Goal: Task Accomplishment & Management: Use online tool/utility

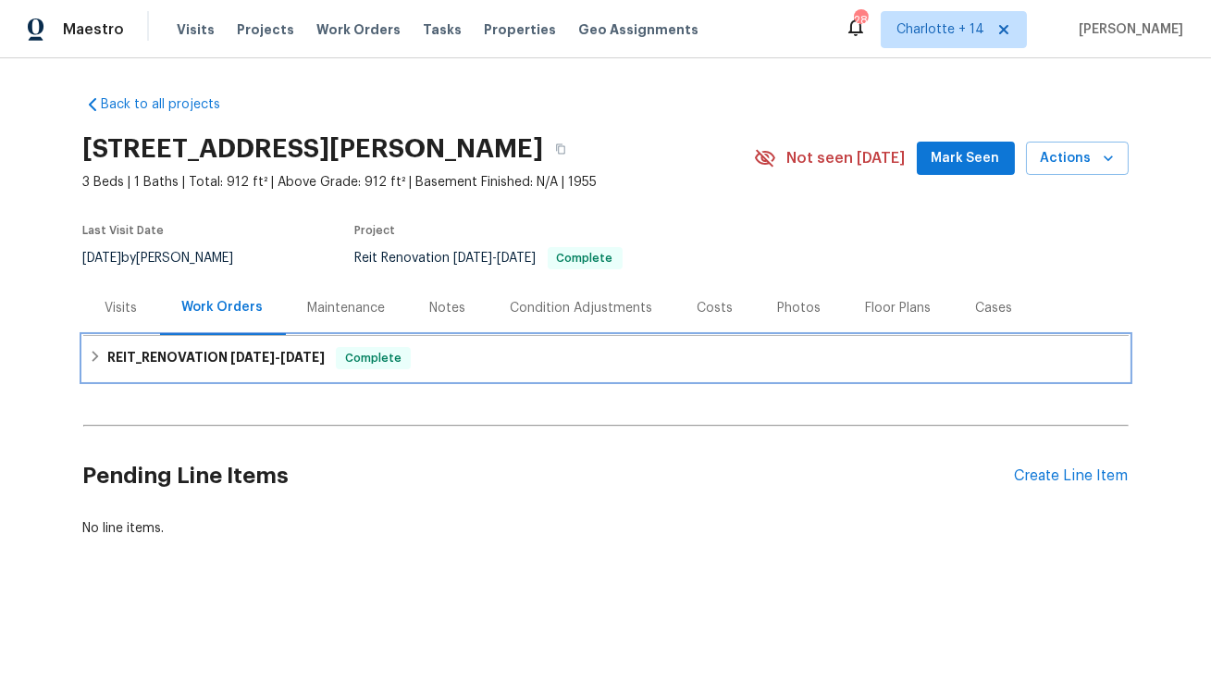
click at [275, 351] on span "[DATE] - [DATE]" at bounding box center [277, 357] width 94 height 13
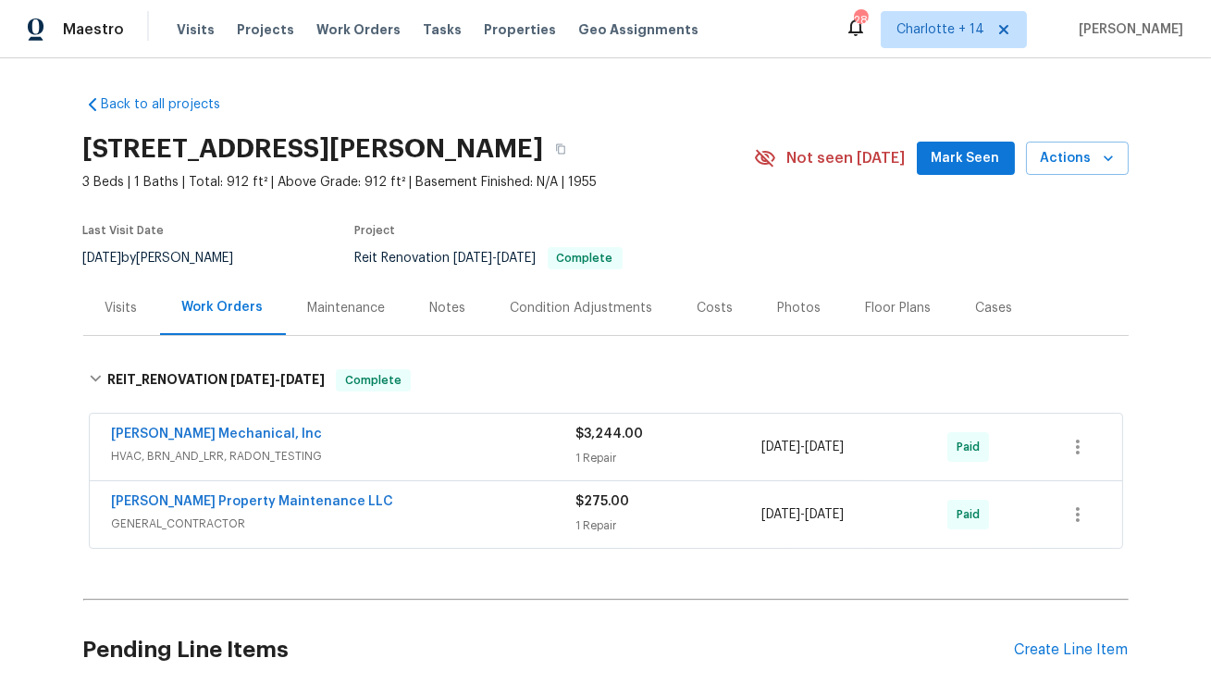
click at [710, 310] on div "Costs" at bounding box center [716, 308] width 36 height 19
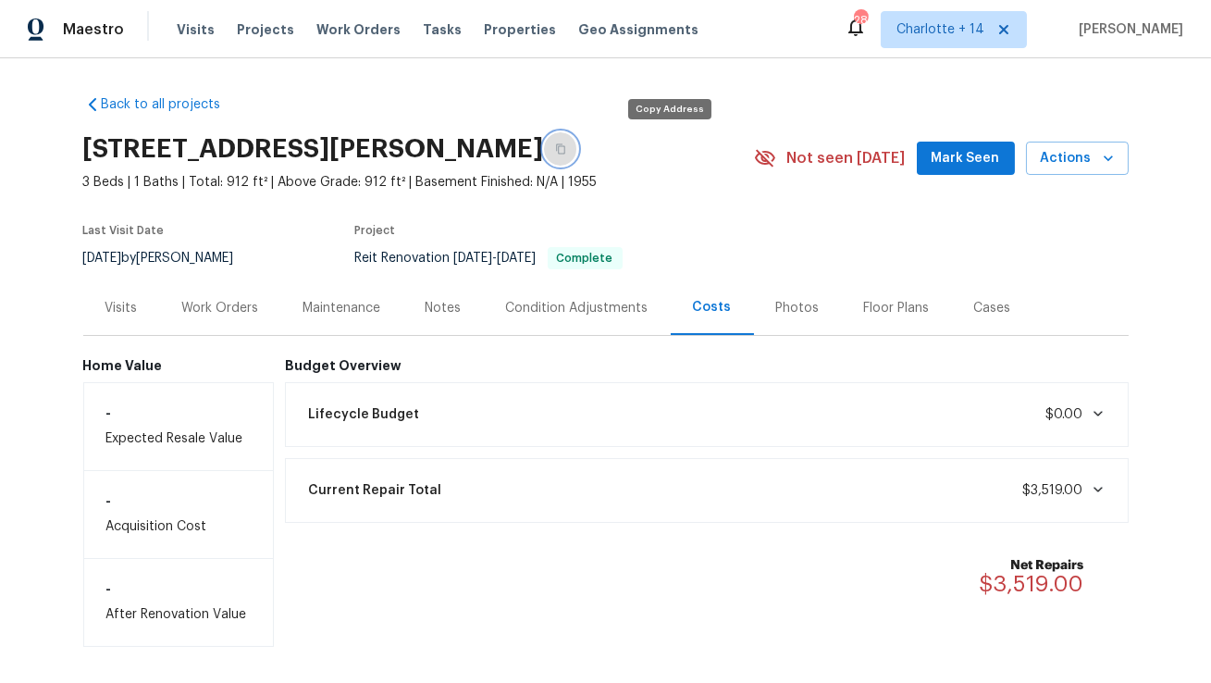
click at [566, 146] on icon "button" at bounding box center [560, 148] width 11 height 11
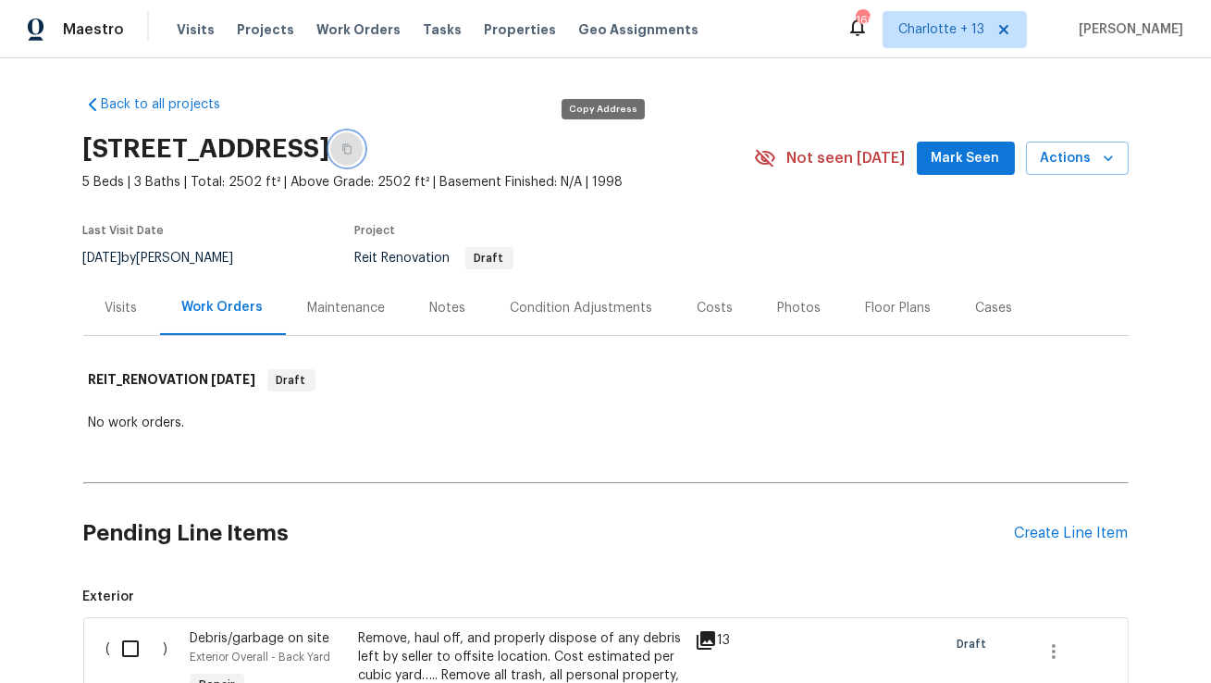
click at [353, 149] on icon "button" at bounding box center [346, 148] width 11 height 11
click at [1110, 156] on icon "button" at bounding box center [1108, 158] width 9 height 6
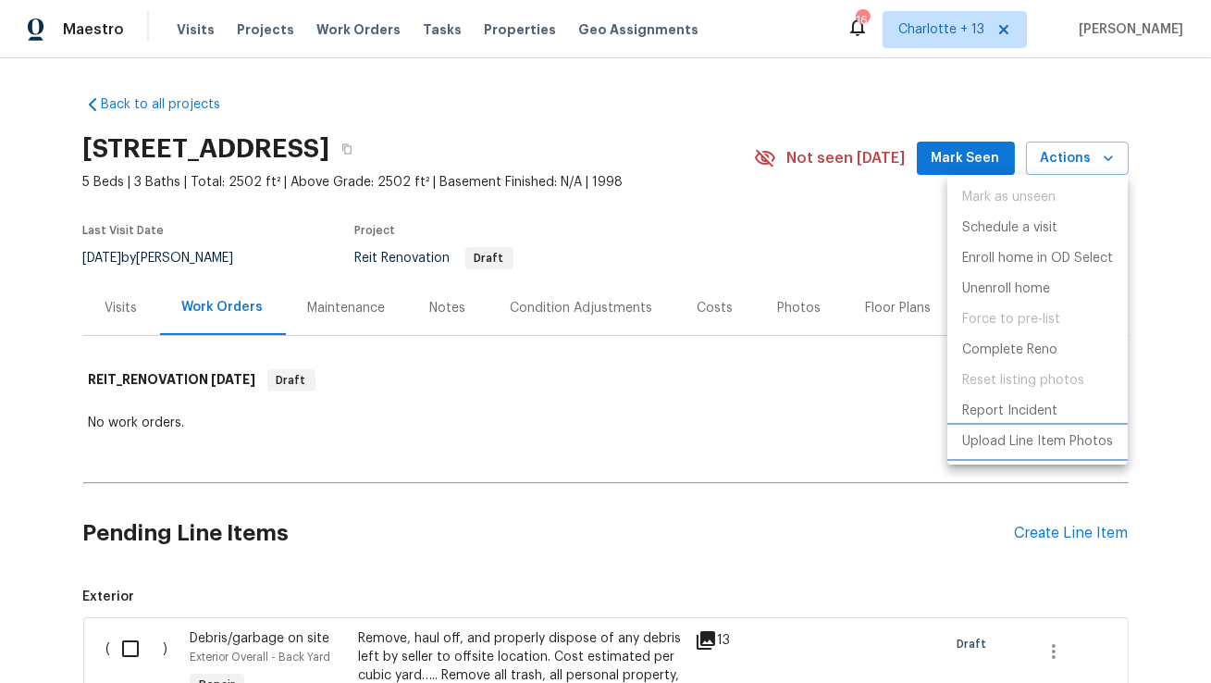
click at [1039, 444] on p "Upload Line Item Photos" at bounding box center [1037, 441] width 151 height 19
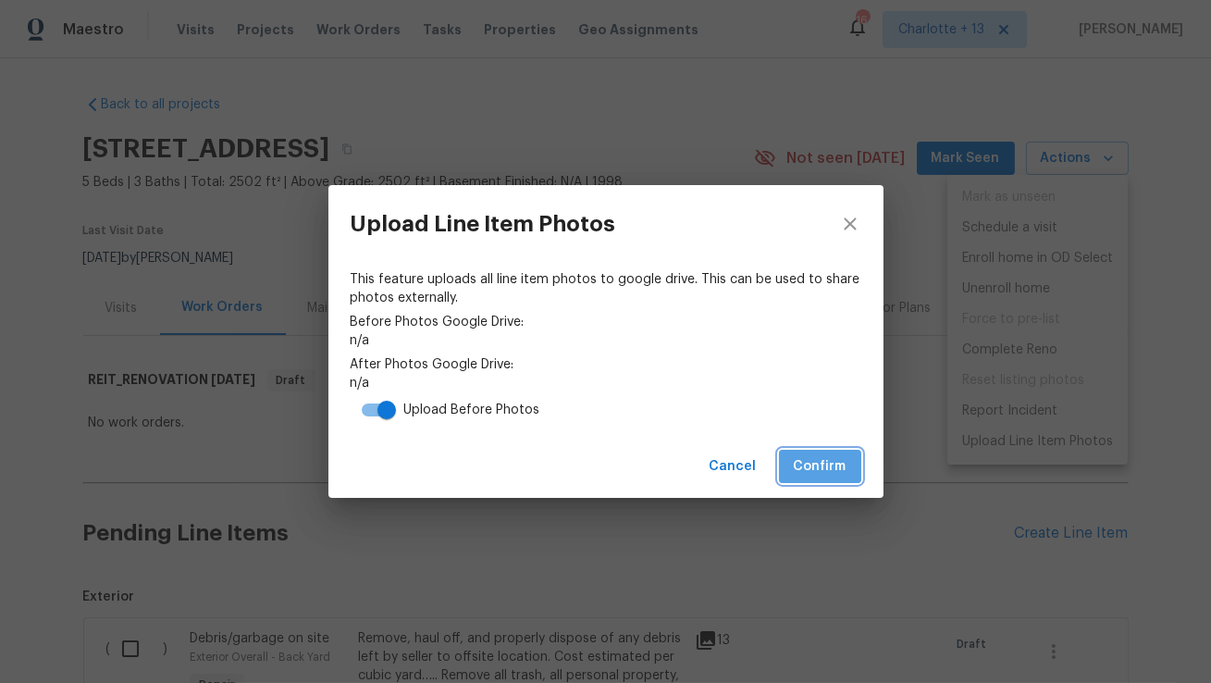
click at [823, 466] on span "Confirm" at bounding box center [820, 466] width 53 height 23
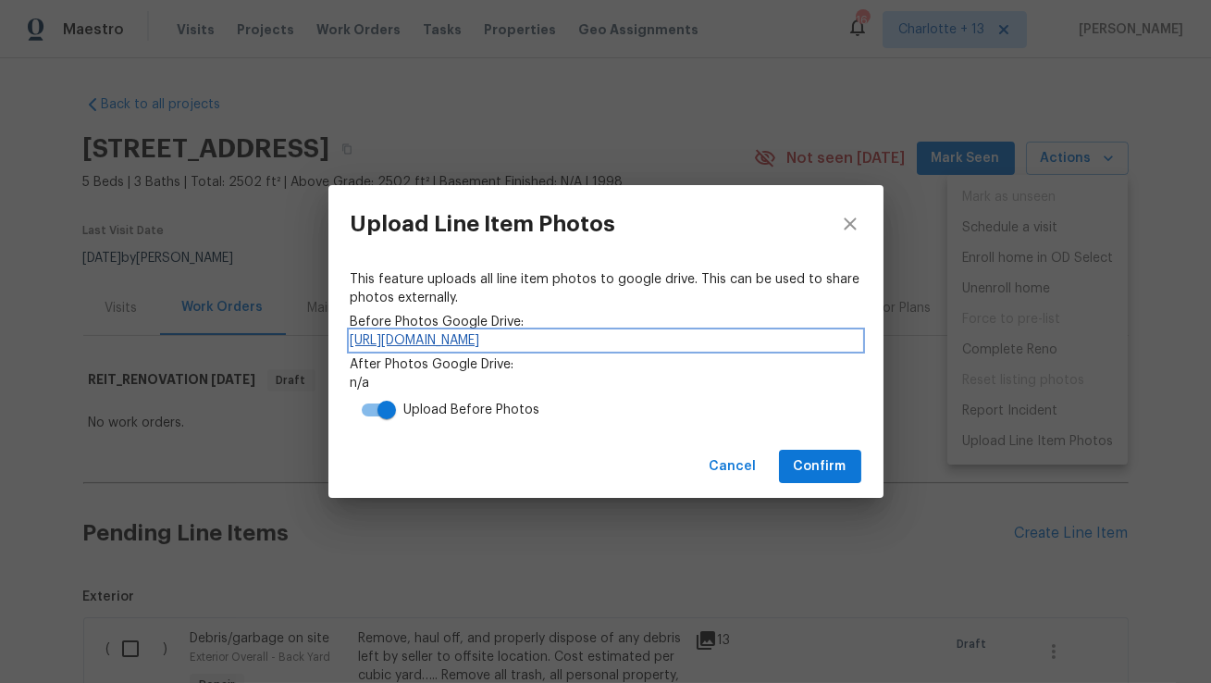
click at [530, 341] on link "https://drive.google.com/drive/folders/1_SAHOgUTMSQqF94h1MDzHtNgS8ICVejb" at bounding box center [606, 340] width 511 height 19
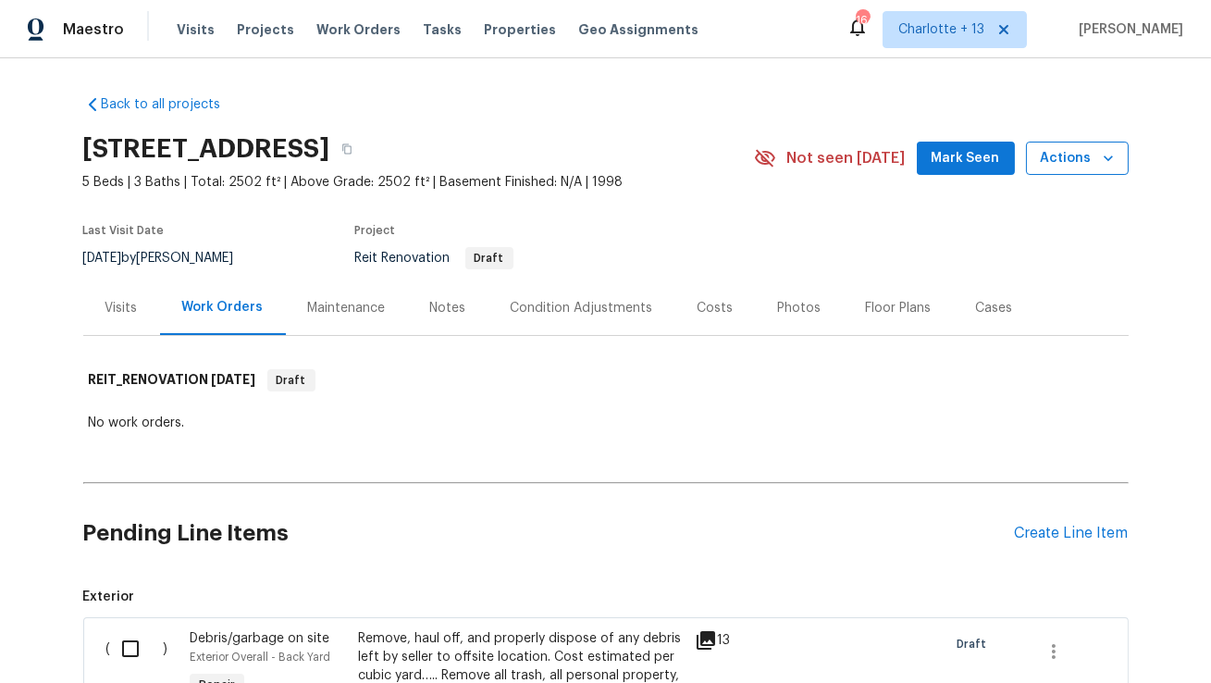
click at [1110, 157] on icon "button" at bounding box center [1108, 158] width 9 height 6
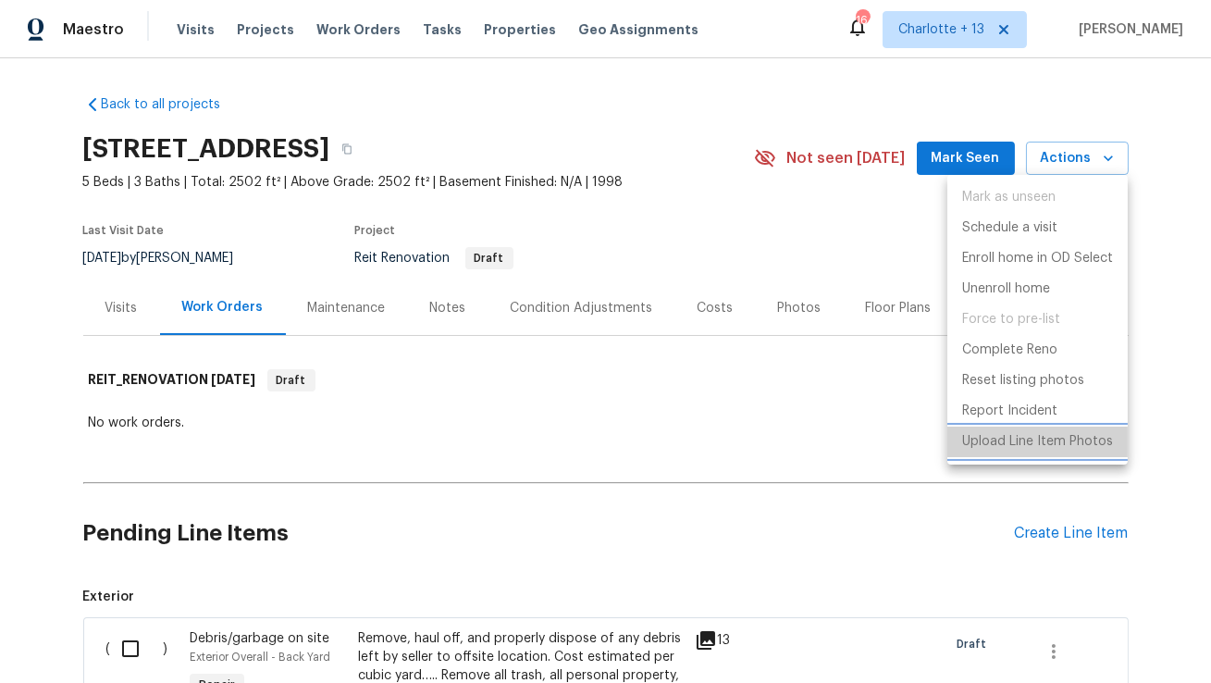
click at [1022, 434] on p "Upload Line Item Photos" at bounding box center [1037, 441] width 151 height 19
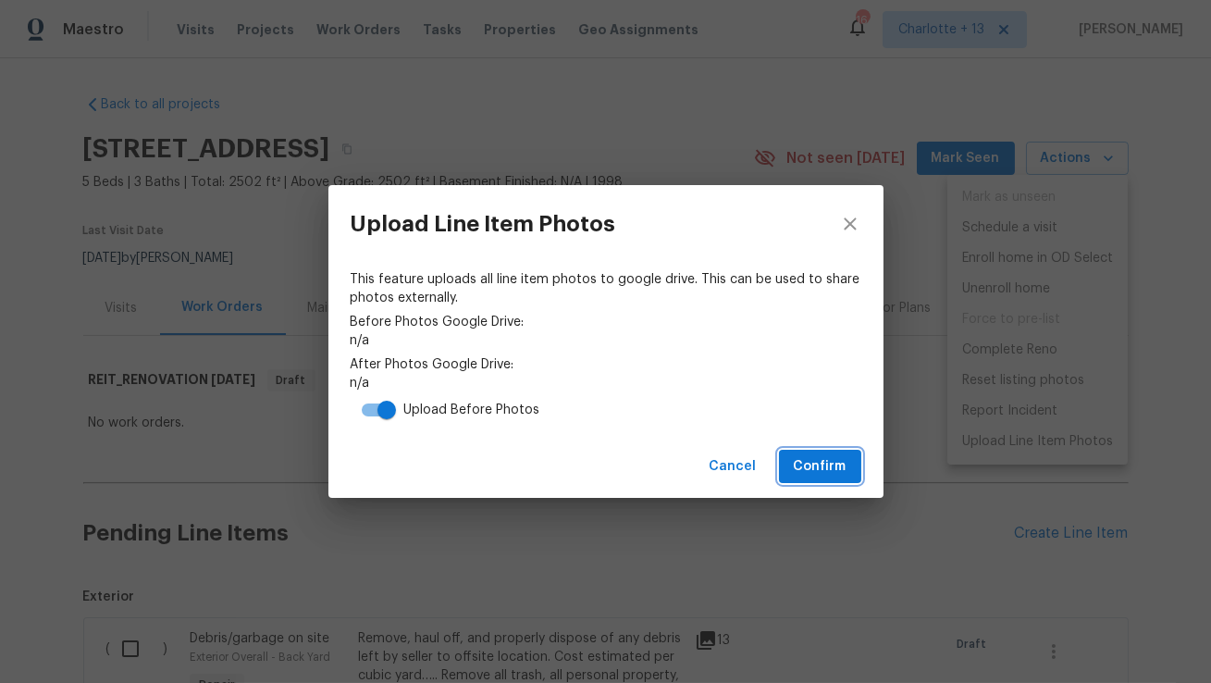
click at [821, 464] on span "Confirm" at bounding box center [820, 466] width 53 height 23
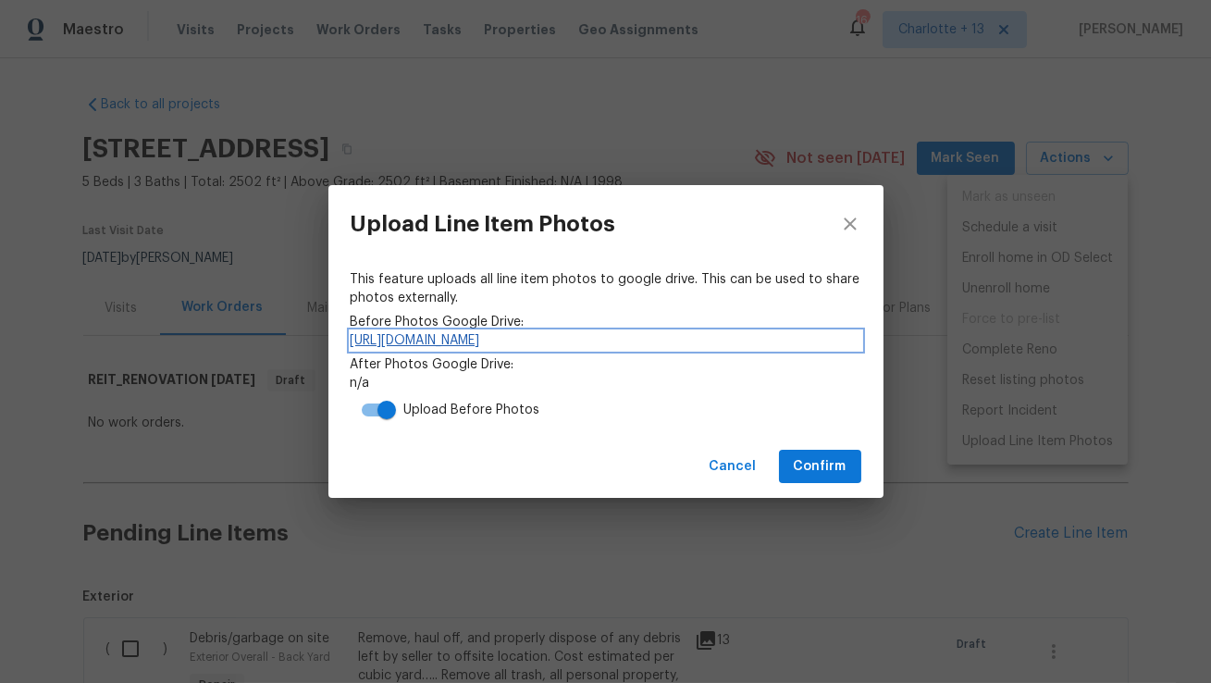
click at [742, 341] on link "https://drive.google.com/drive/folders/1_SAHOgUTMSQqF94h1MDzHtNgS8ICVejb" at bounding box center [606, 340] width 511 height 19
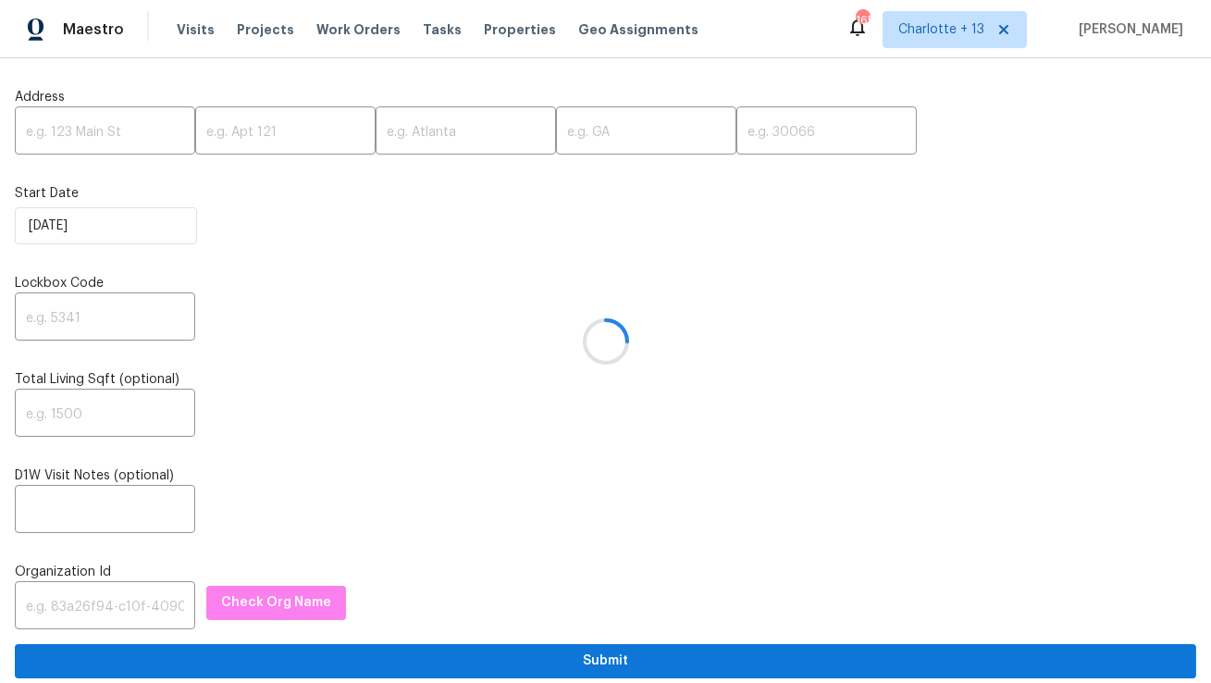
click at [100, 127] on div at bounding box center [605, 341] width 1211 height 683
click at [103, 131] on input "text" at bounding box center [105, 132] width 180 height 43
paste input "1441 SE 20th Rd, Homestead, FL 33035"
click at [147, 130] on input "1441 SE 20th Rd, Homestead, FL 33035" at bounding box center [105, 132] width 180 height 43
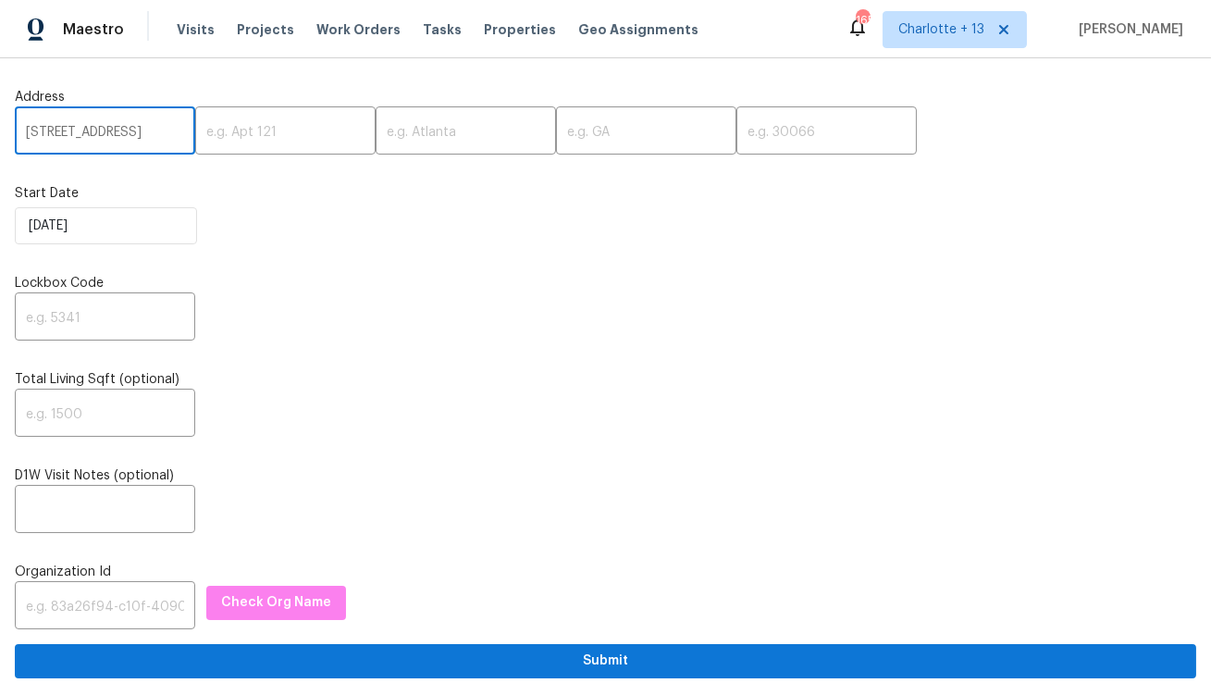
click at [147, 130] on input "1441 SE 20th Rd, Homestead, FL 33035" at bounding box center [105, 132] width 180 height 43
type input "1441 SE 20th Rd, Homestead, FL"
click at [737, 148] on input "text" at bounding box center [827, 132] width 180 height 43
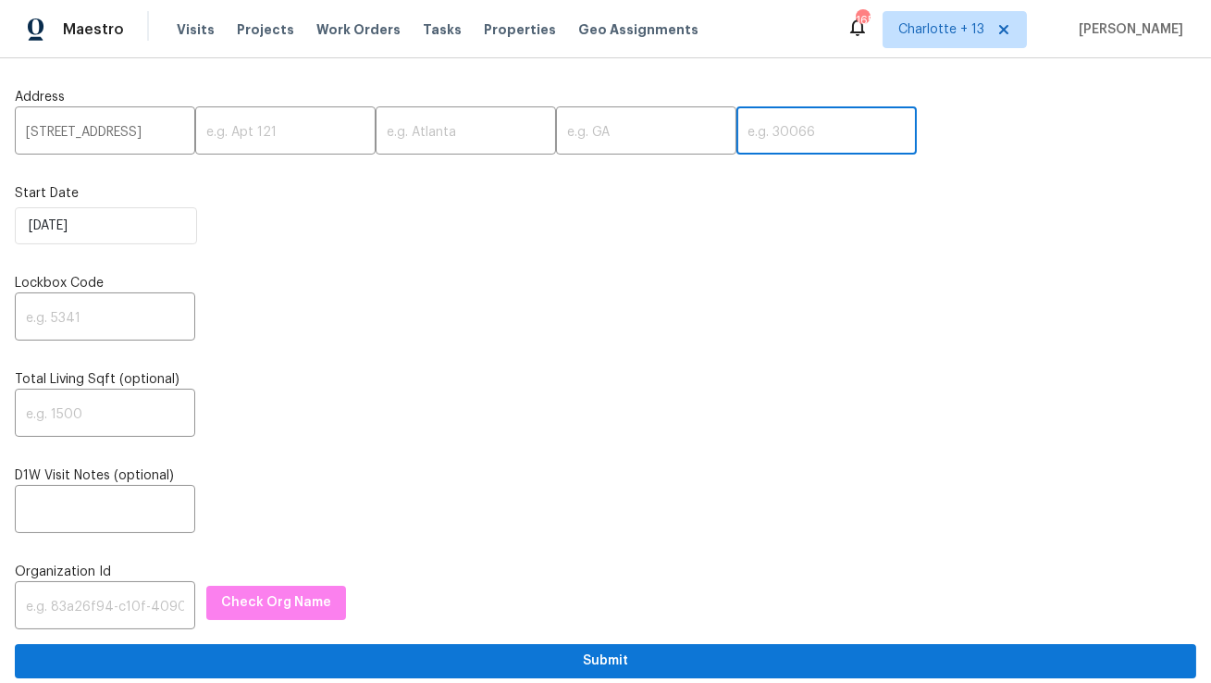
paste input "33035"
type input "33035"
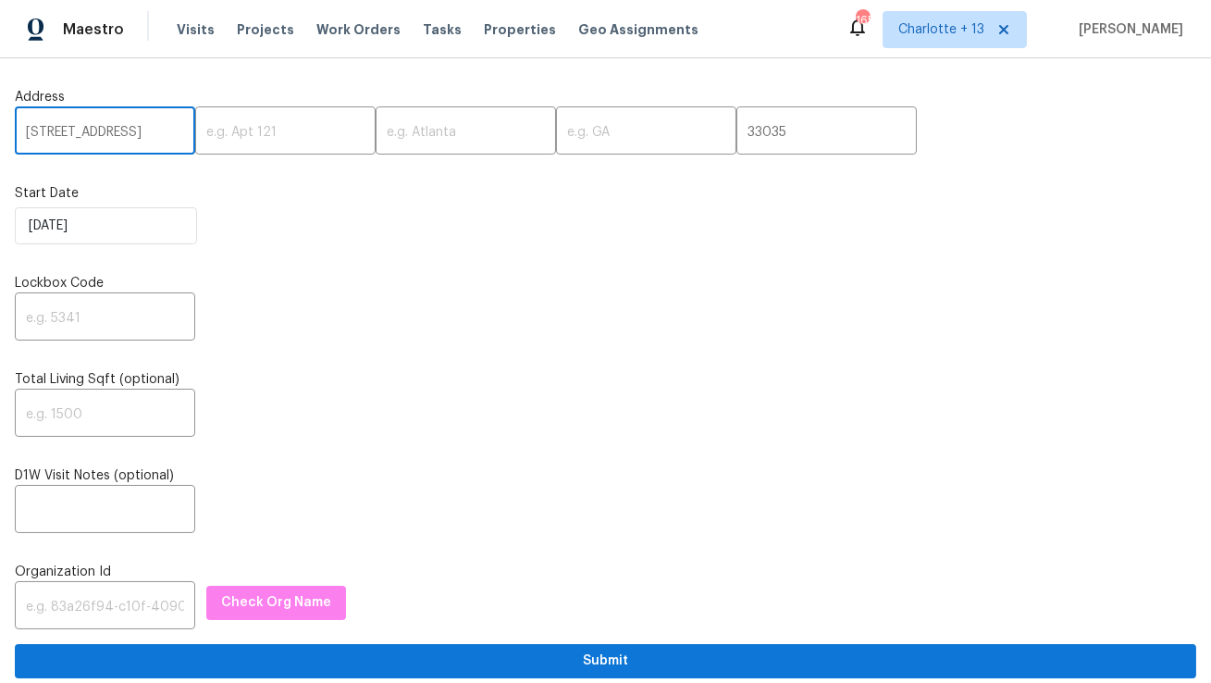
click at [153, 134] on input "1441 SE 20th Rd, Homestead, FL" at bounding box center [105, 132] width 180 height 43
type input "1441 SE 20th Rd,, FL"
click at [423, 129] on input "text" at bounding box center [466, 132] width 180 height 43
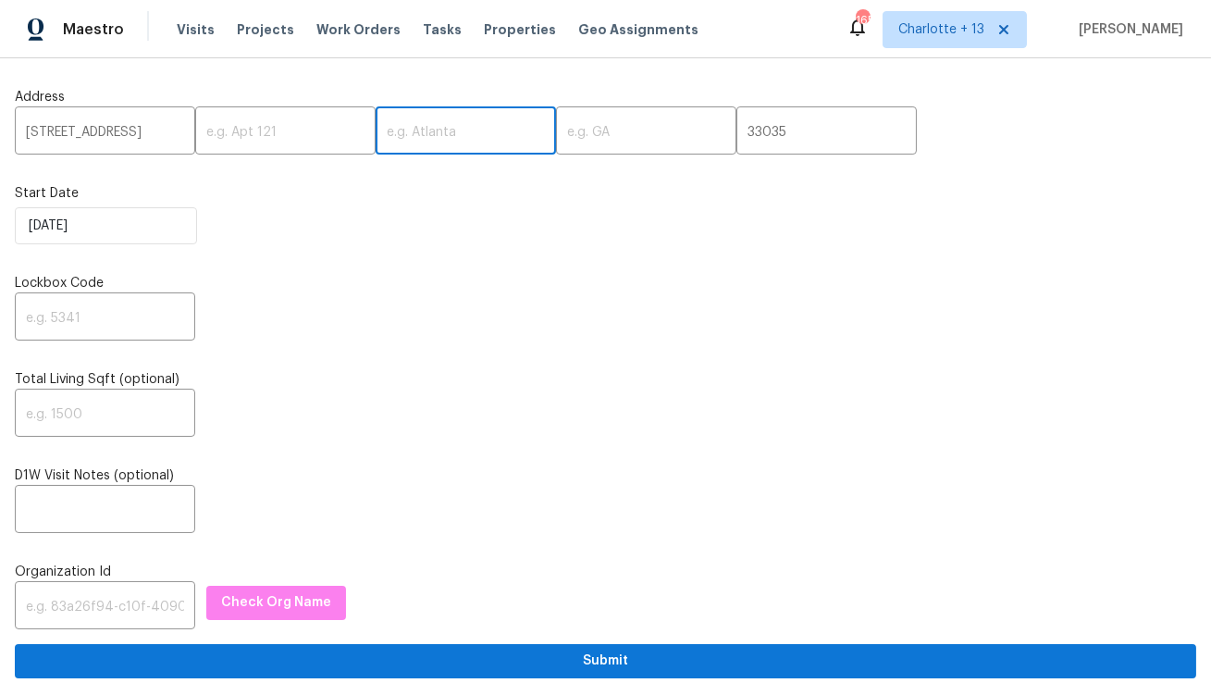
paste input "Homestead"
type input "Homestead"
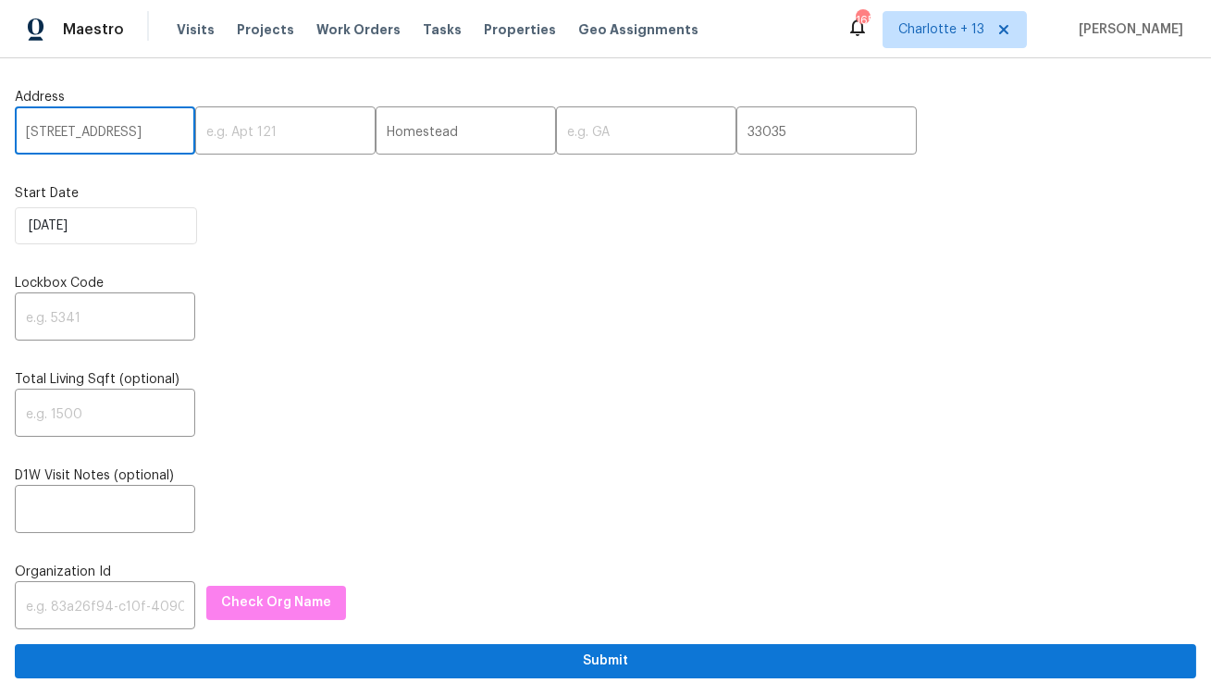
click at [140, 133] on input "1441 SE 20th Rd,, FL" at bounding box center [105, 132] width 180 height 43
type input "1441 SE 20th Rd,,"
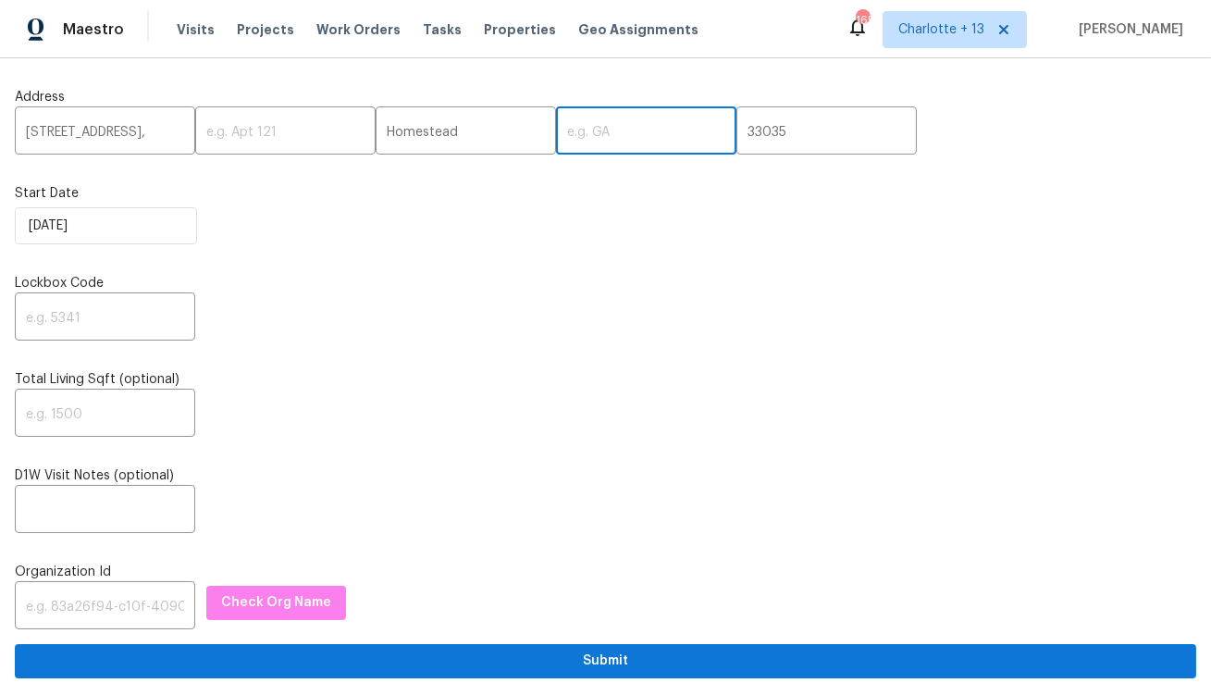
click at [556, 130] on input "text" at bounding box center [646, 132] width 180 height 43
paste input "FL"
type input "FL"
click at [148, 131] on input "1441 SE 20th Rd,," at bounding box center [105, 132] width 180 height 43
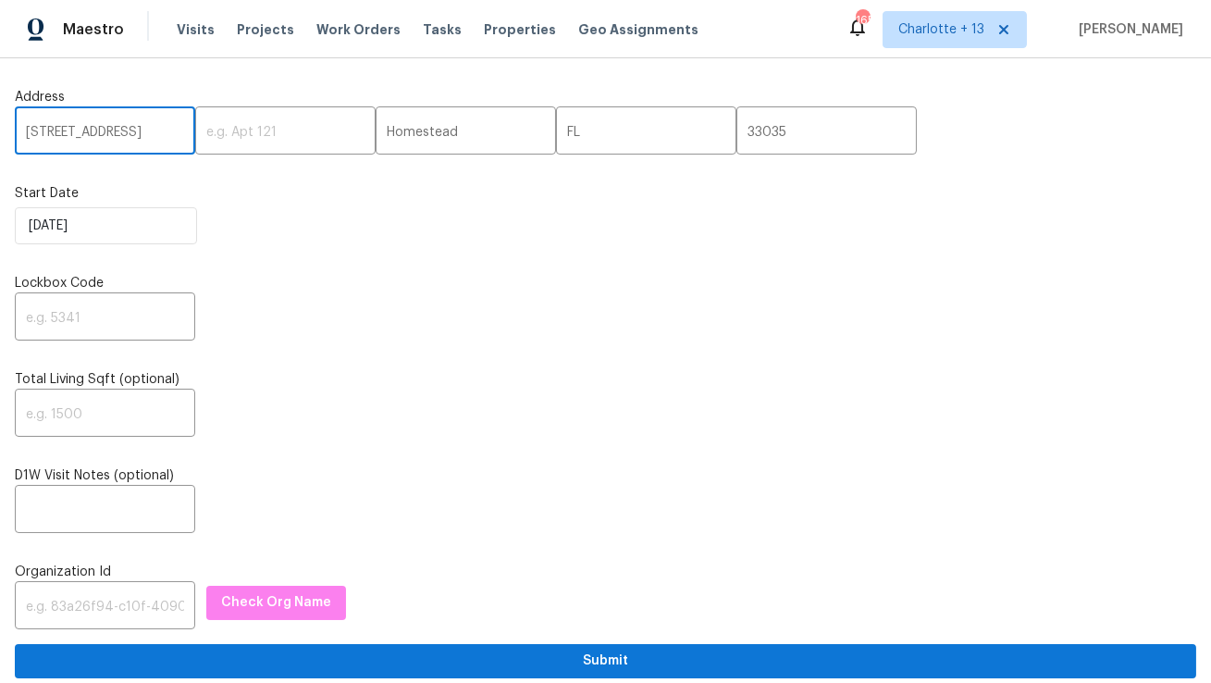
type input "1441 SE 20th Rd"
click at [114, 615] on input "text" at bounding box center [105, 607] width 180 height 43
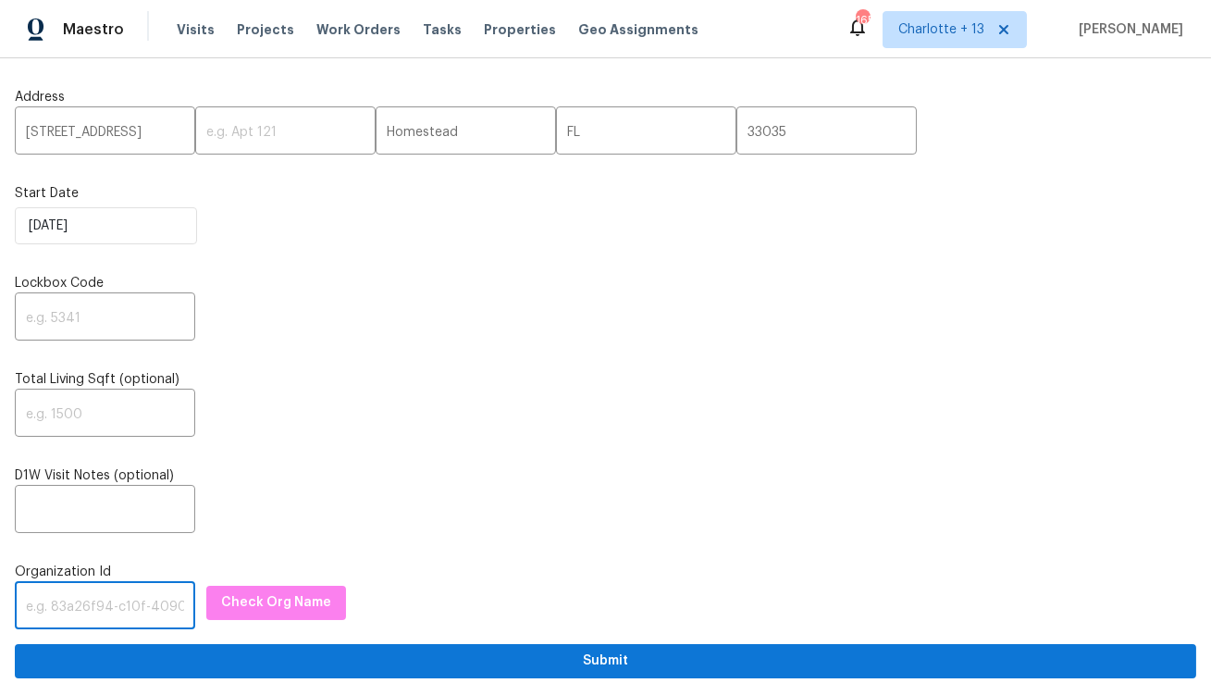
paste input "1349d153-b359-4f9b-b4dd-758ff939cc37"
type input "1349d153-b359-4f9b-b4dd-758ff939cc37"
click at [272, 595] on span "Check Org Name" at bounding box center [276, 602] width 110 height 23
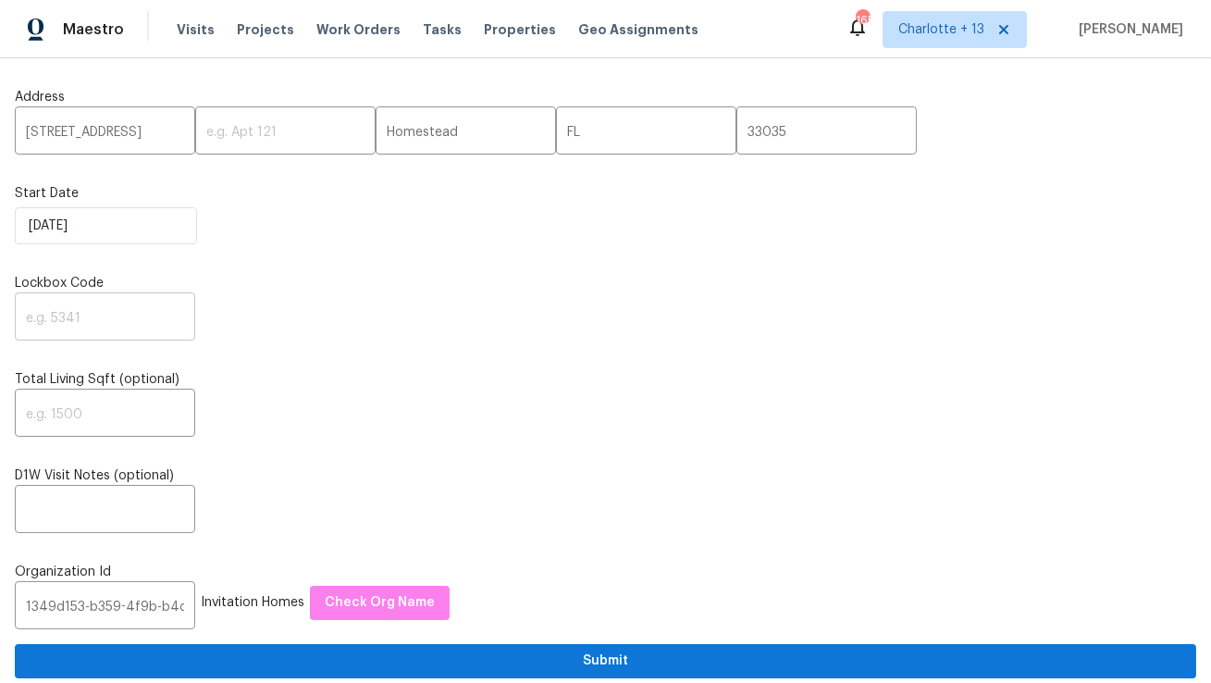
click at [121, 326] on input "text" at bounding box center [105, 318] width 180 height 43
paste input "3611"
type input "3611"
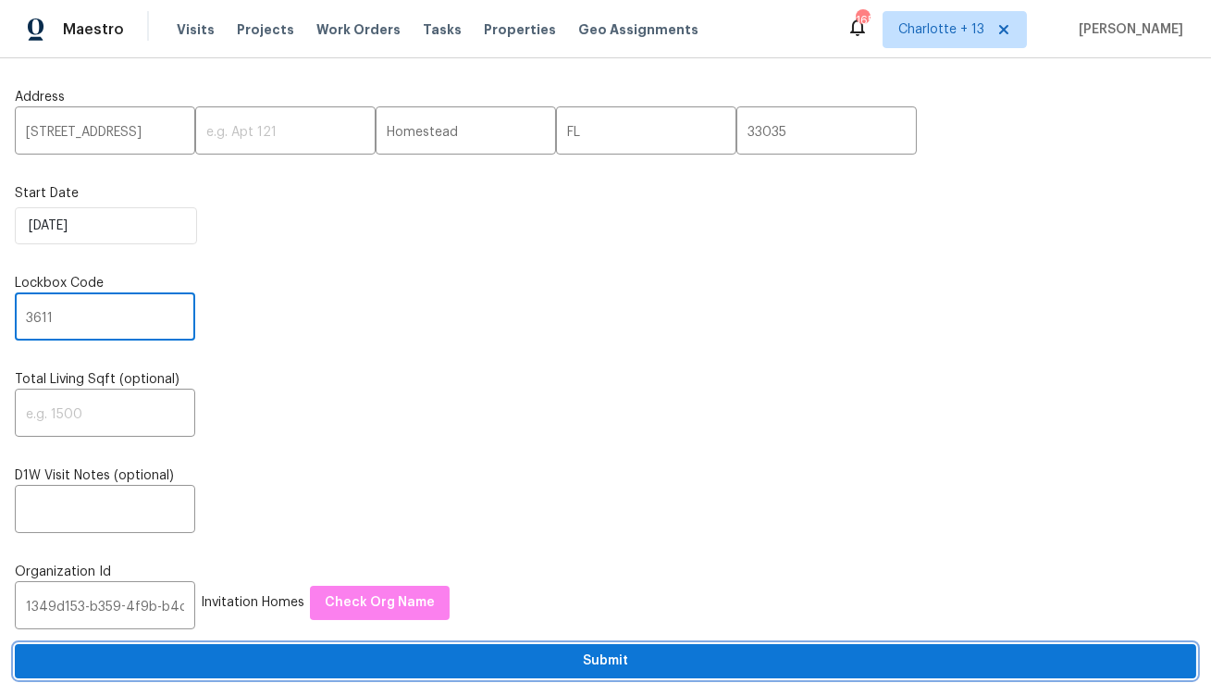
click at [474, 663] on span "Submit" at bounding box center [606, 661] width 1152 height 23
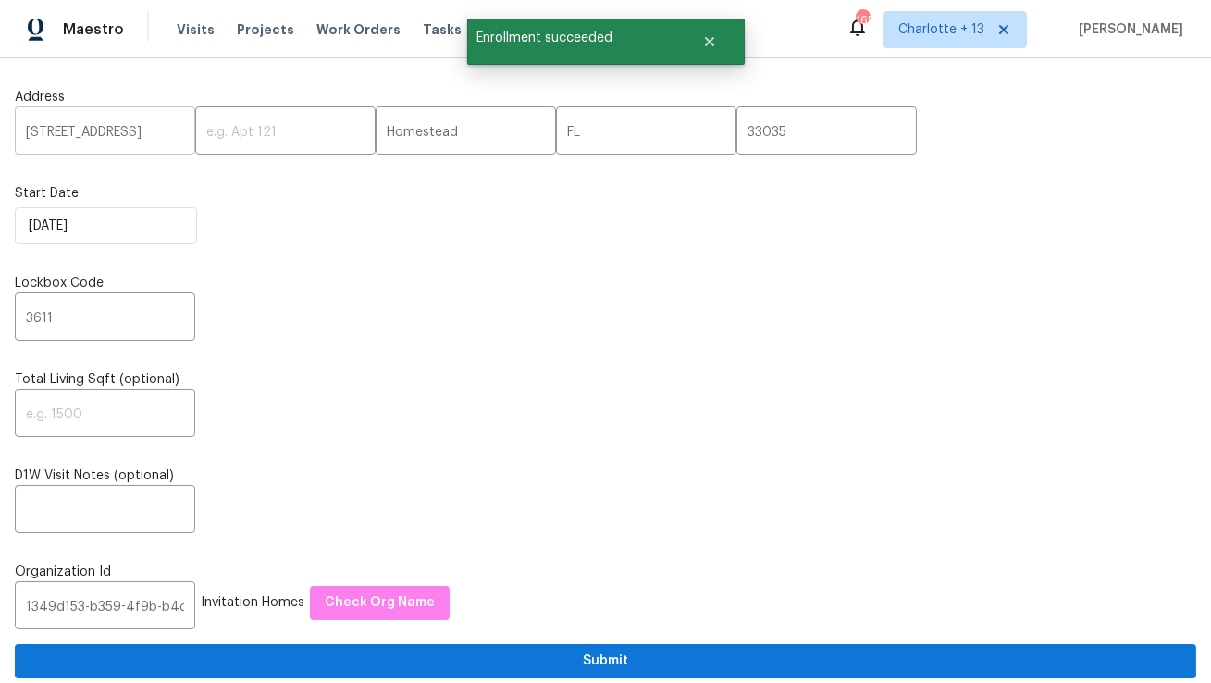
click at [75, 134] on input "1441 SE 20th Rd" at bounding box center [105, 132] width 180 height 43
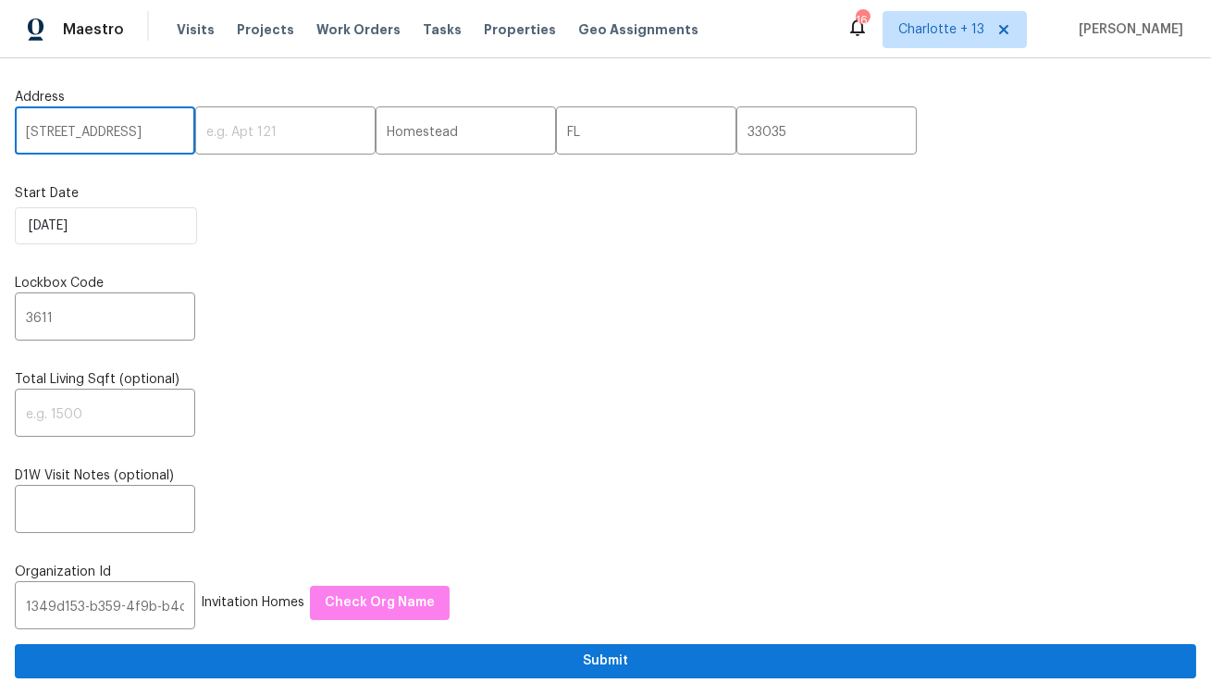
paste input "6359 Stonehurst Cir, Lake Worth, FL 33467"
click at [155, 136] on input "6359 Stonehurst Cir, Lake Worth, FL 33467" at bounding box center [105, 132] width 180 height 43
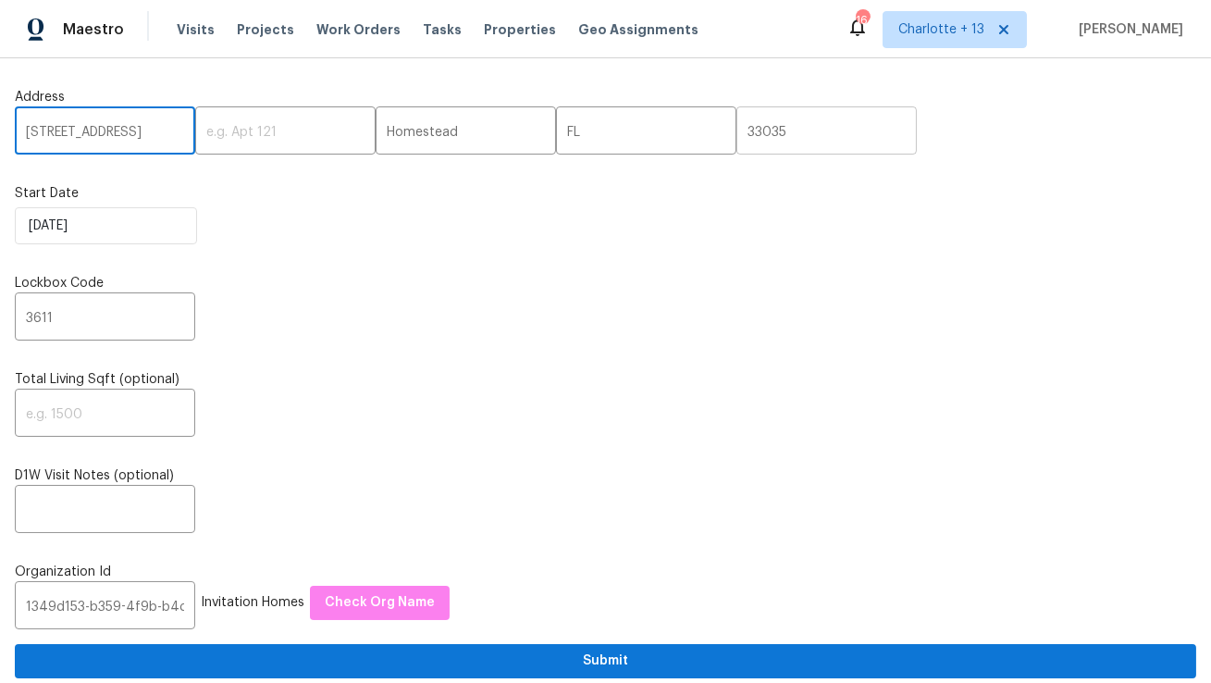
type input "6359 Stonehurst Cir, Lake Worth, FL"
click at [737, 134] on input "33035" at bounding box center [827, 132] width 180 height 43
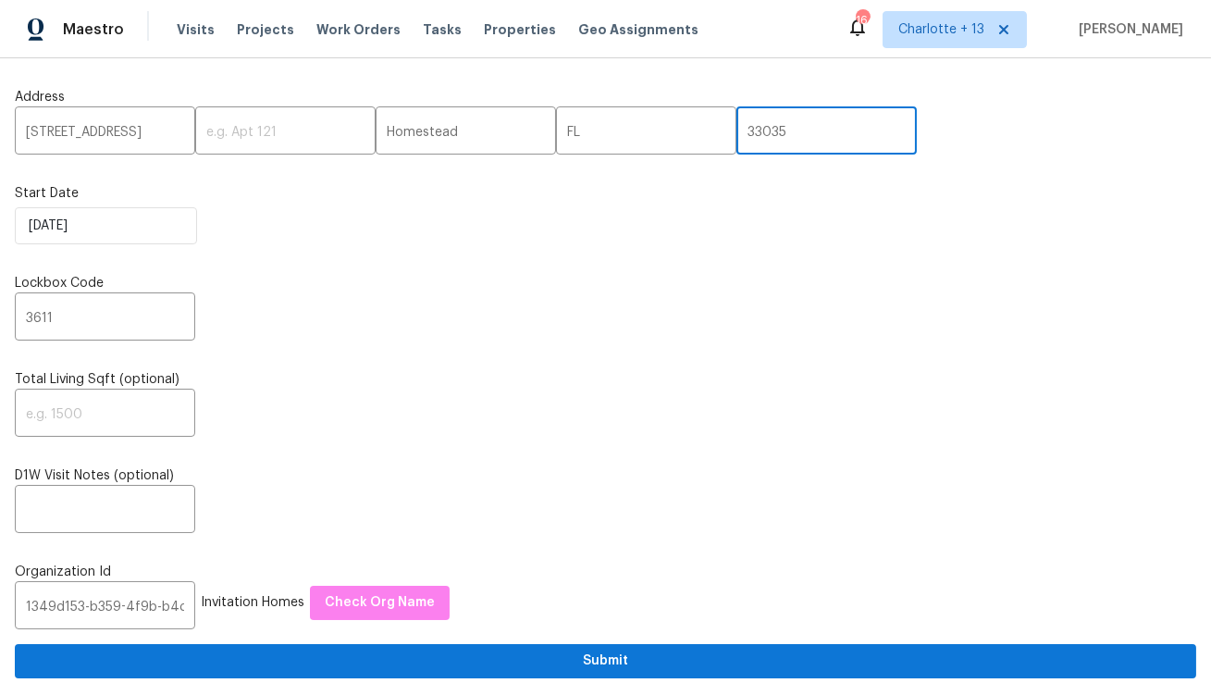
click at [737, 134] on input "33035" at bounding box center [827, 132] width 180 height 43
paste input "467"
type input "33467"
click at [134, 135] on input "6359 Stonehurst Cir, Lake Worth, FL" at bounding box center [105, 132] width 180 height 43
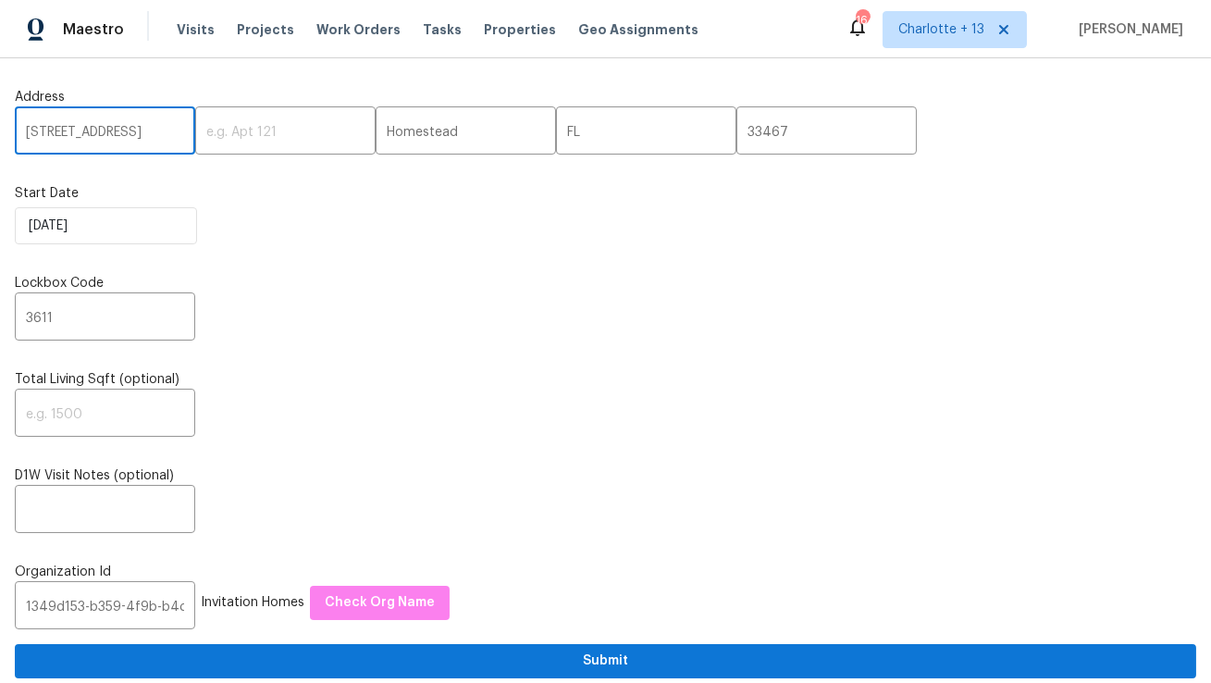
scroll to position [0, 77]
drag, startPoint x: 145, startPoint y: 130, endPoint x: 76, endPoint y: 130, distance: 69.4
click at [76, 130] on input "6359 Stonehurst Cir, Lake Worth, FL" at bounding box center [105, 132] width 180 height 43
type input "6359 Stonehurst Cir, , FL"
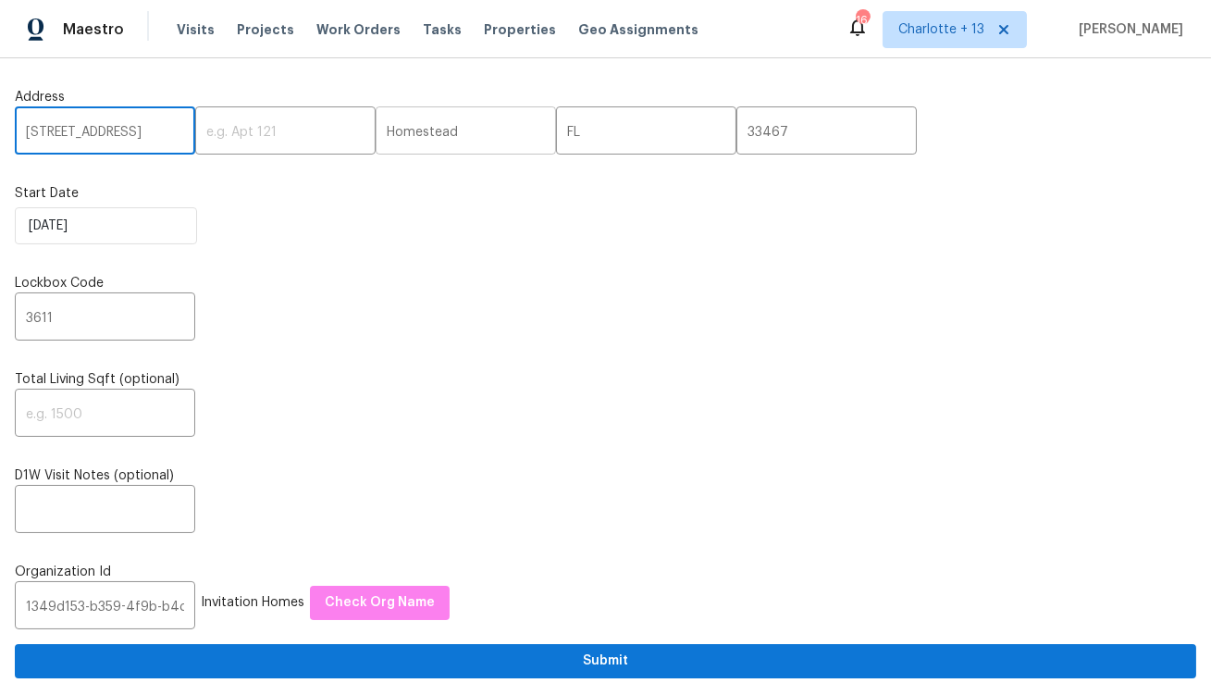
scroll to position [0, 0]
click at [410, 131] on input "Homestead" at bounding box center [466, 132] width 180 height 43
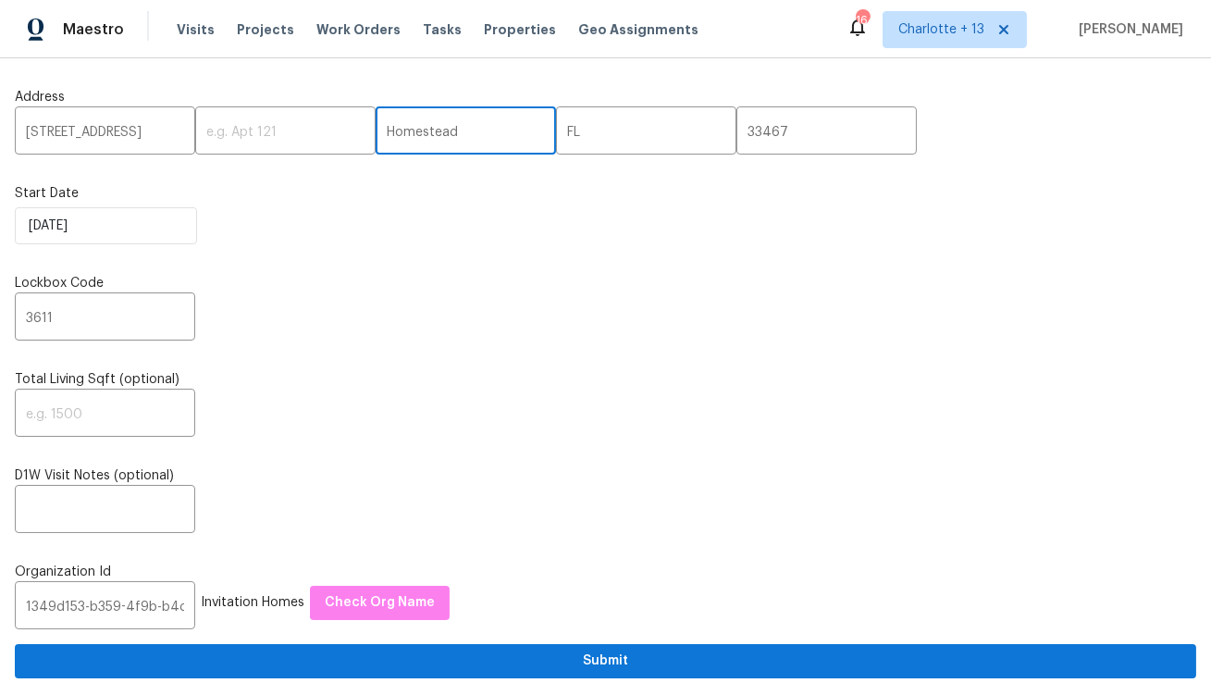
click at [410, 131] on input "Homestead" at bounding box center [466, 132] width 180 height 43
paste input "Lake Worth"
type input "Lake Worth"
click at [165, 132] on input "6359 Stonehurst Cir, , FL" at bounding box center [105, 132] width 180 height 43
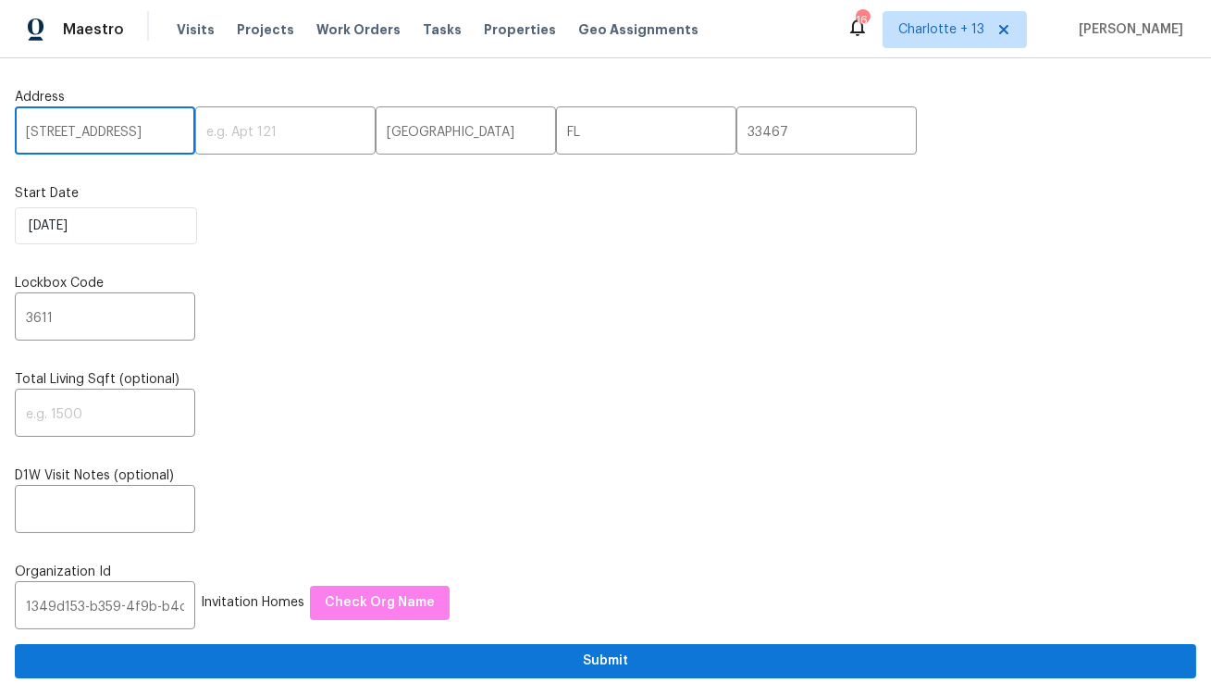
click at [165, 132] on input "6359 Stonehurst Cir, , FL" at bounding box center [105, 132] width 180 height 43
click at [556, 132] on input "FL" at bounding box center [646, 132] width 180 height 43
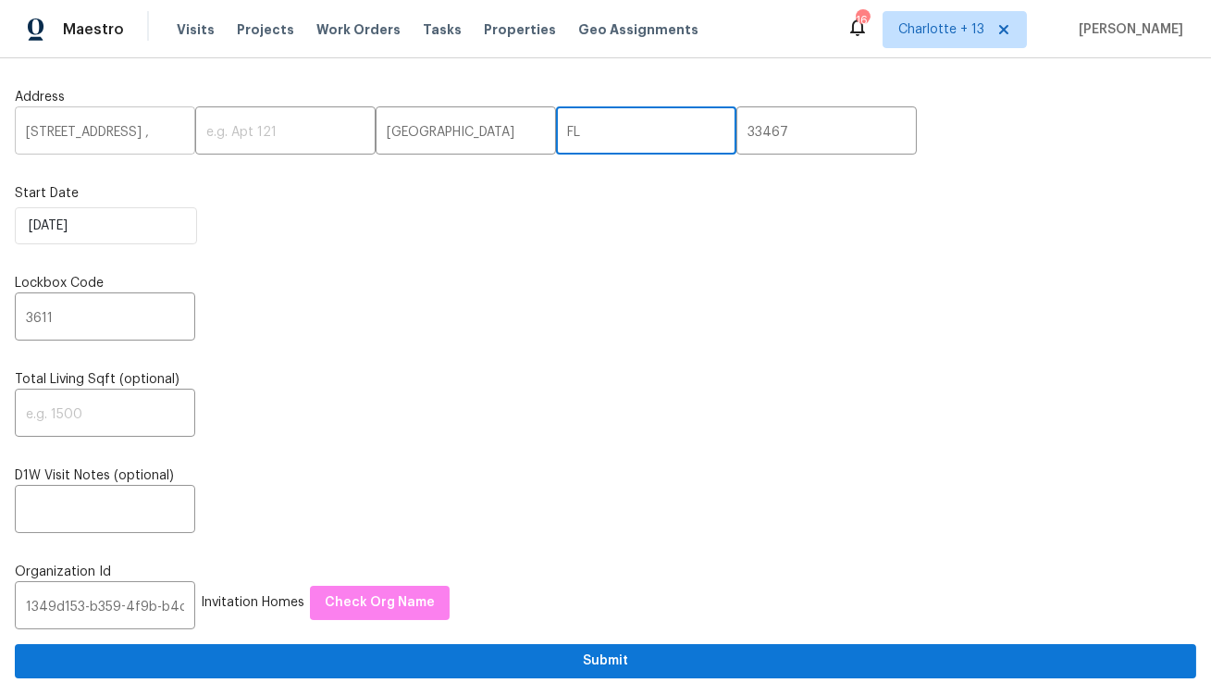
click at [164, 136] on input "6359 Stonehurst Cir, ," at bounding box center [105, 132] width 180 height 43
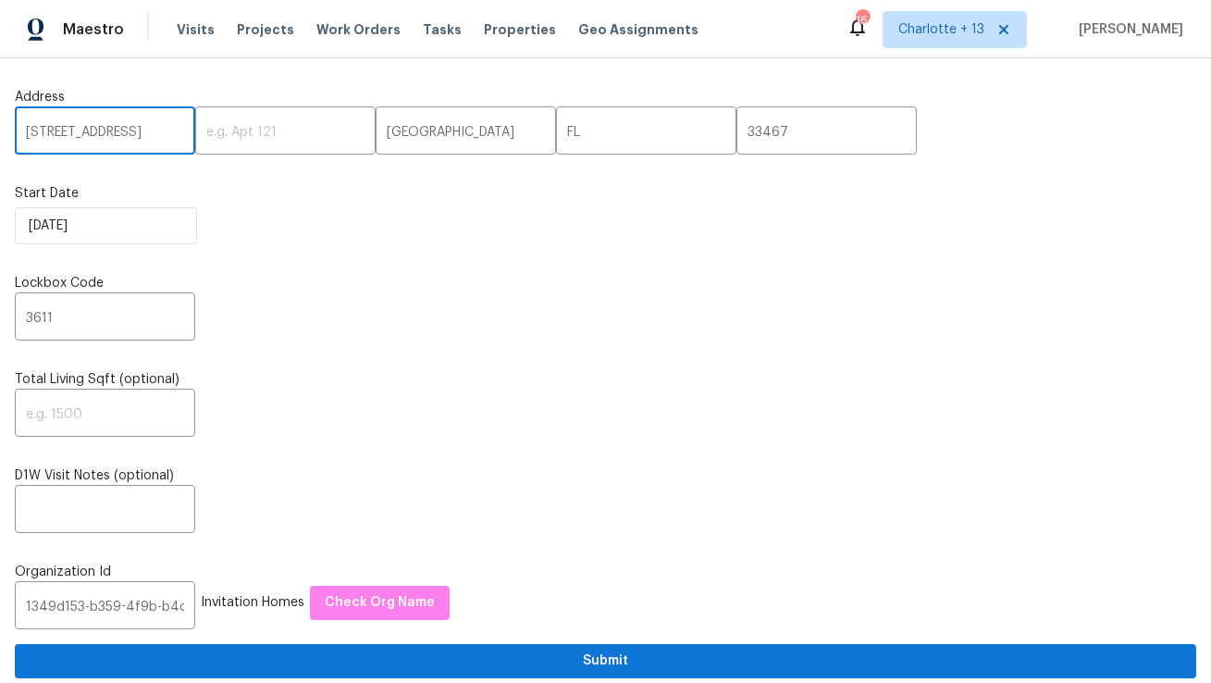
type input "6359 Stonehurst Cir"
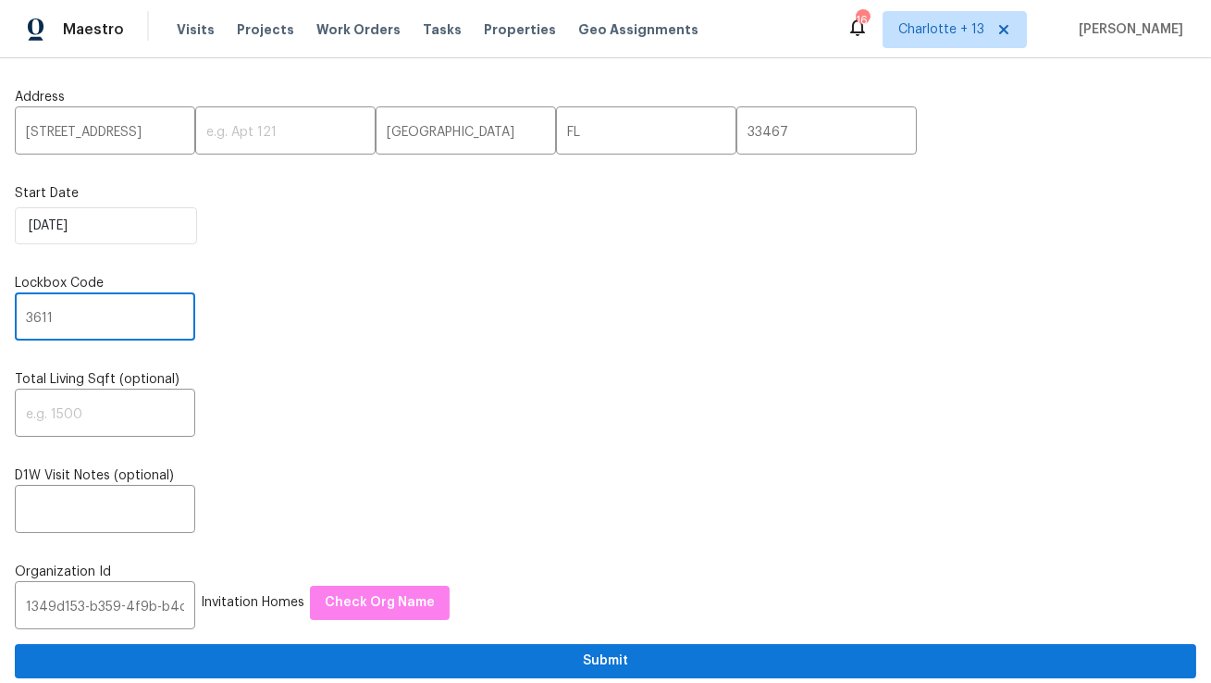
click at [74, 328] on input "3611" at bounding box center [105, 318] width 180 height 43
paste input "5190"
type input "5190"
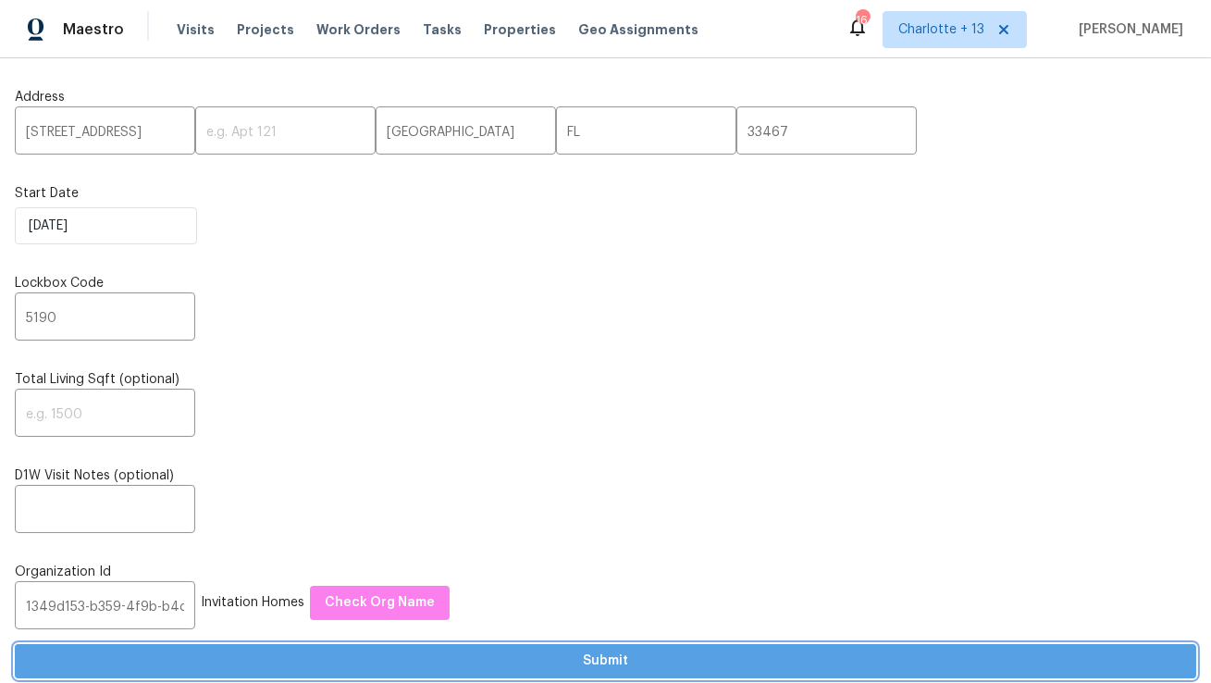
click at [601, 668] on span "Submit" at bounding box center [606, 661] width 1152 height 23
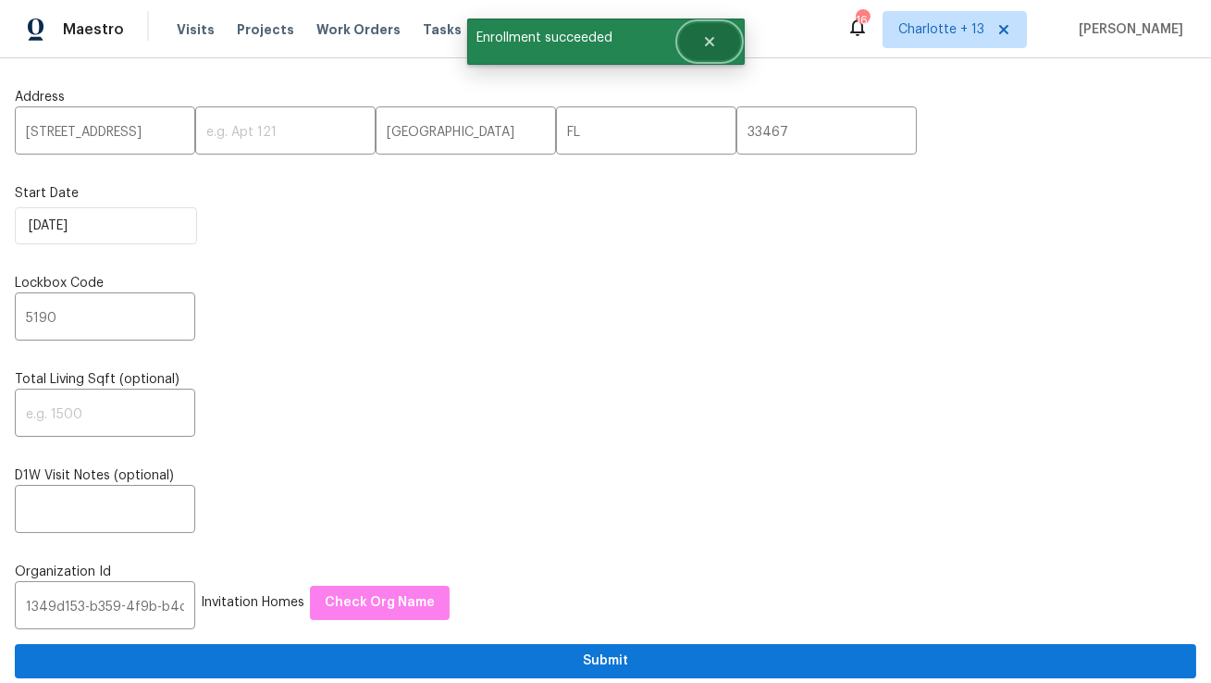
click at [708, 44] on icon "Close" at bounding box center [708, 41] width 9 height 9
